Goal: Information Seeking & Learning: Find specific fact

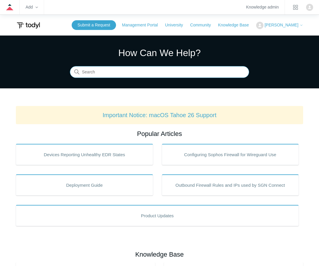
click at [118, 73] on input "Search" at bounding box center [159, 72] width 179 height 12
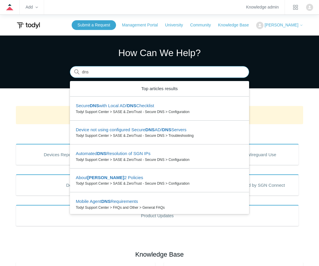
type input "dns"
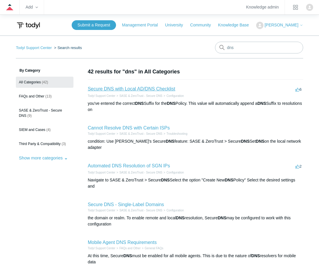
click at [114, 89] on link "Secure DNS with Local AD/DNS Checklist" at bounding box center [132, 88] width 88 height 5
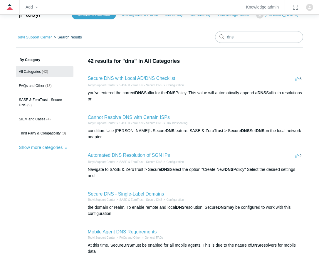
scroll to position [9, 0]
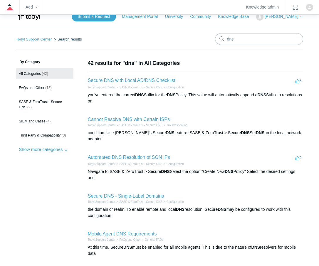
click at [116, 238] on li "FAQs and Other" at bounding box center [128, 240] width 25 height 4
click at [113, 232] on link "Mobile Agent DNS Requirements" at bounding box center [122, 234] width 69 height 5
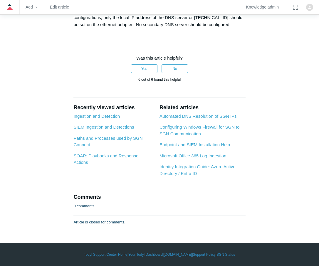
scroll to position [1025, 0]
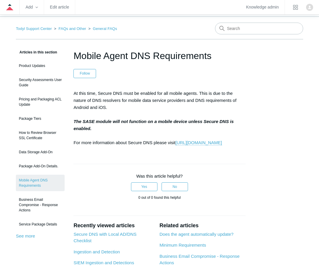
scroll to position [21, 0]
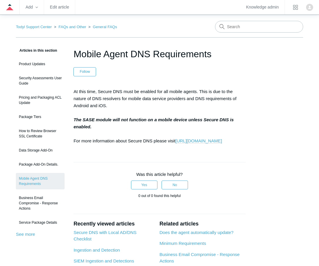
click at [176, 144] on link "https://support.todyl.com/hc/en-us/articles/1500009929841-Secure-DNS-Configurat…" at bounding box center [199, 141] width 46 height 5
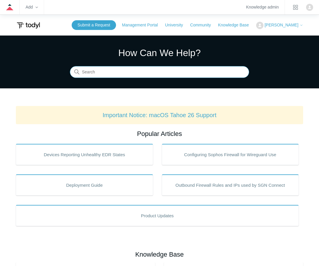
click at [97, 76] on input "Search" at bounding box center [159, 72] width 179 height 12
type input "dns mobile"
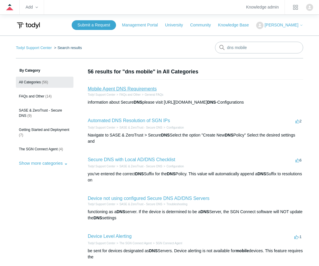
click at [119, 90] on link "Mobile Agent DNS Requirements" at bounding box center [122, 88] width 69 height 5
click at [240, 47] on input "dns mobile" at bounding box center [259, 48] width 88 height 12
type input "dns"
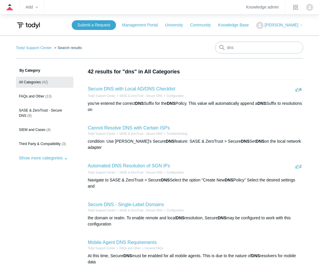
click at [158, 86] on h2 "Secure DNS with Local AD/DNS Checklist" at bounding box center [132, 89] width 88 height 7
click at [158, 89] on link "Secure DNS with Local AD/DNS Checklist" at bounding box center [132, 88] width 88 height 5
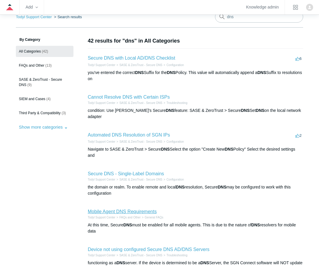
click at [132, 209] on link "Mobile Agent DNS Requirements" at bounding box center [122, 211] width 69 height 5
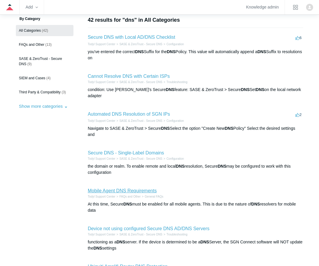
scroll to position [85, 0]
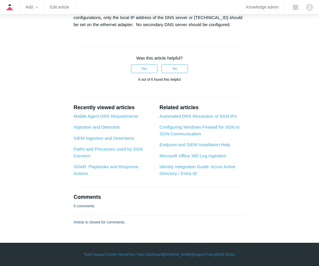
scroll to position [1009, 0]
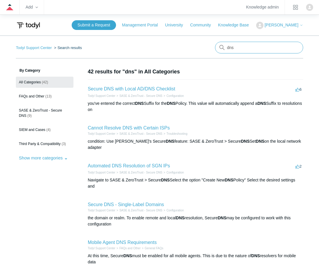
click at [239, 49] on input "dns" at bounding box center [259, 48] width 88 height 12
type input "sdns mobile"
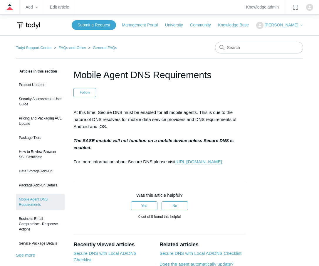
click at [96, 120] on p "At this time, Secure DNS must be enabled for all mobile agents. This is due to …" at bounding box center [160, 137] width 172 height 56
drag, startPoint x: 192, startPoint y: 171, endPoint x: 71, endPoint y: 109, distance: 135.9
click at [71, 109] on article "Mobile Agent DNS Requirements Follow Not yet followed by anyone At this time, S…" at bounding box center [160, 219] width 190 height 302
copy p "At this time, Secure DNS must be enabled for all mobile agents. This is due to …"
